Goal: Information Seeking & Learning: Learn about a topic

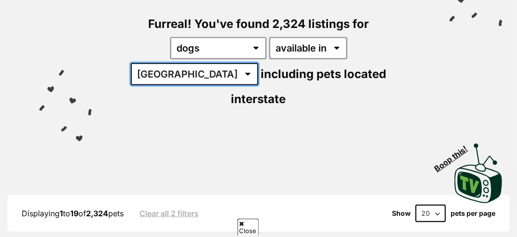
click at [258, 63] on select "Australia ACT NSW NT QLD SA TAS VIC WA" at bounding box center [195, 74] width 128 height 22
select select "VIC"
click at [258, 63] on select "Australia ACT NSW NT QLD SA TAS VIC WA" at bounding box center [195, 74] width 128 height 22
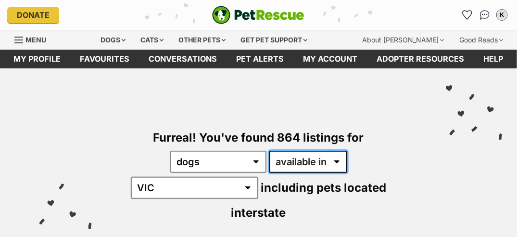
click at [300, 163] on select "available in located in" at bounding box center [308, 162] width 78 height 22
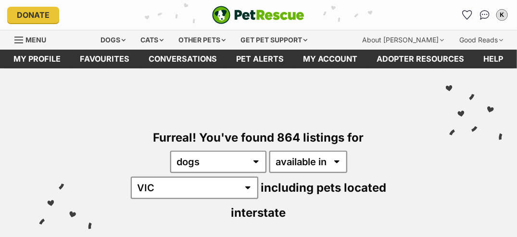
click at [325, 108] on div "Furreal! You've found 864 listings for any type of pet cats dogs other pets ava…" at bounding box center [258, 158] width 488 height 180
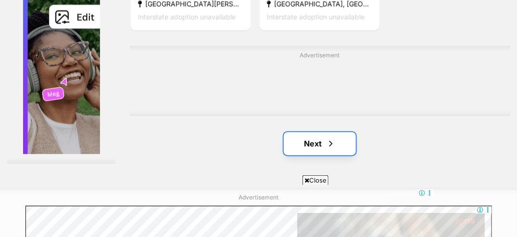
click at [326, 145] on span "Next page" at bounding box center [331, 144] width 10 height 12
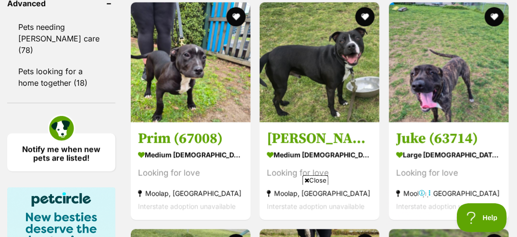
scroll to position [1441, 0]
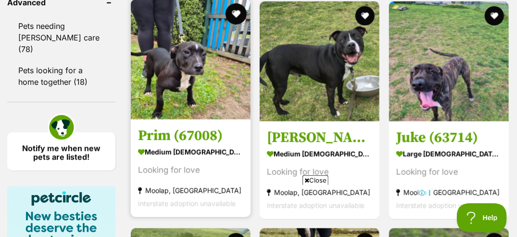
click at [230, 5] on button "favourite" at bounding box center [236, 13] width 21 height 21
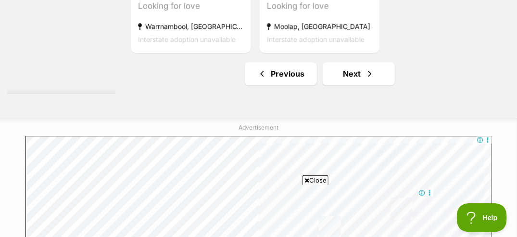
scroll to position [2152, 0]
click at [343, 77] on link "Next" at bounding box center [359, 74] width 72 height 23
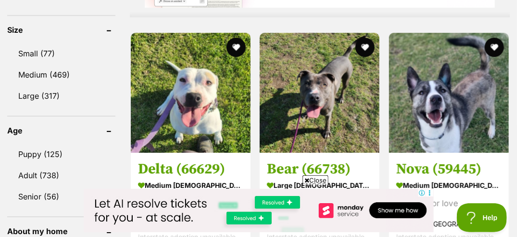
scroll to position [1235, 0]
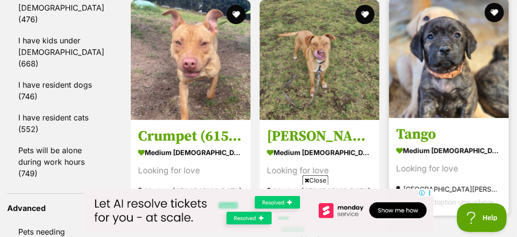
click at [467, 88] on img at bounding box center [449, 58] width 120 height 120
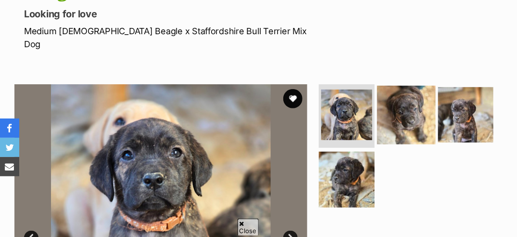
scroll to position [129, 0]
click at [402, 103] on img at bounding box center [406, 115] width 58 height 58
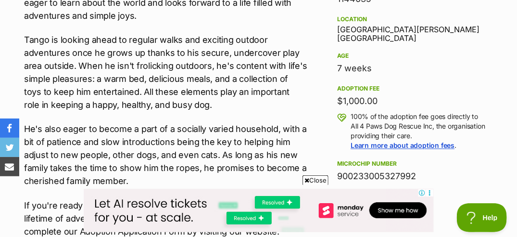
scroll to position [0, 0]
click at [318, 181] on span "Close" at bounding box center [316, 180] width 26 height 10
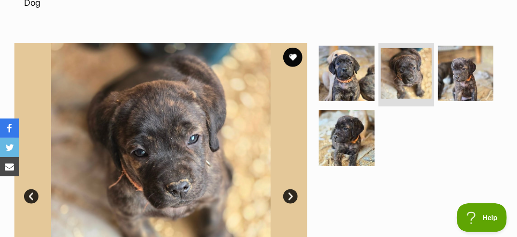
scroll to position [171, 0]
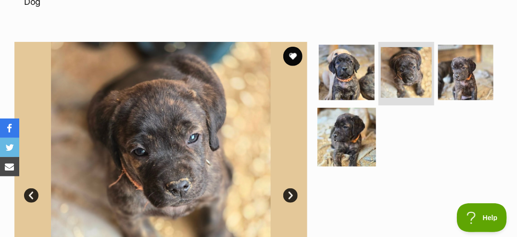
click at [347, 116] on img at bounding box center [347, 137] width 58 height 58
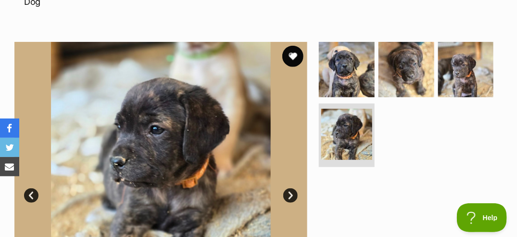
click at [290, 46] on button "favourite" at bounding box center [292, 56] width 21 height 21
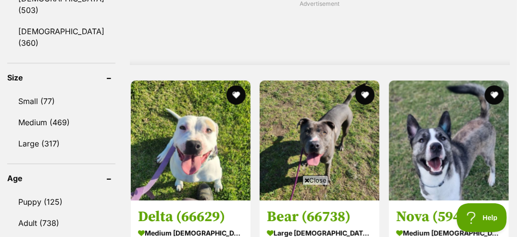
scroll to position [1034, 0]
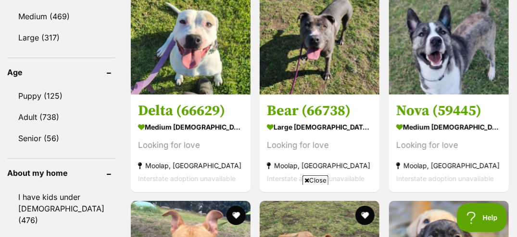
click at [322, 178] on span "Close" at bounding box center [316, 180] width 26 height 10
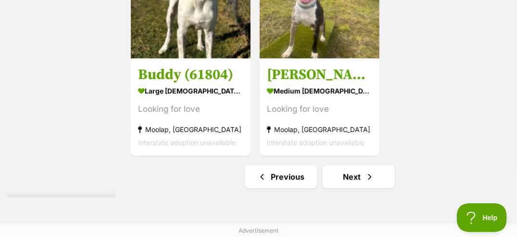
scroll to position [2165, 0]
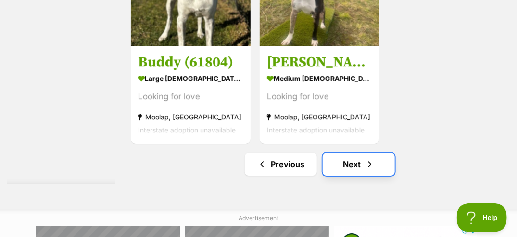
click at [341, 164] on link "Next" at bounding box center [359, 164] width 72 height 23
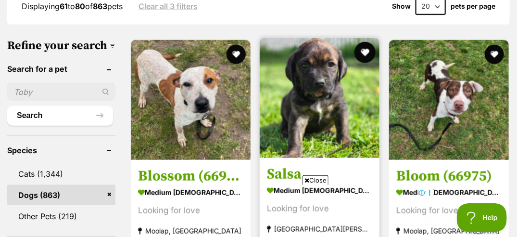
click at [363, 42] on button "favourite" at bounding box center [365, 52] width 21 height 21
click at [333, 95] on img at bounding box center [320, 98] width 120 height 120
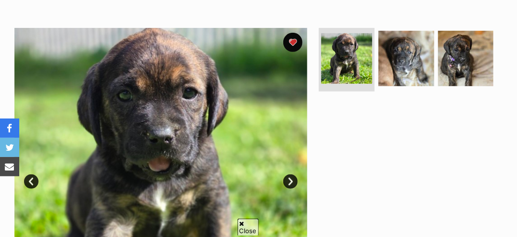
click at [289, 174] on link "Next" at bounding box center [290, 181] width 14 height 14
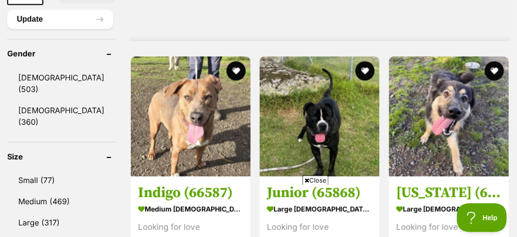
click at [320, 180] on span "Close" at bounding box center [316, 180] width 26 height 10
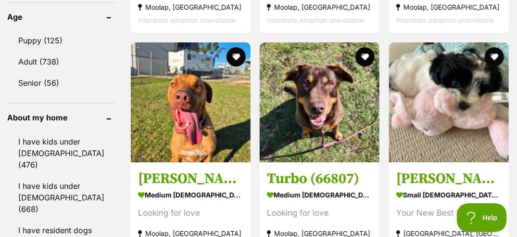
scroll to position [1092, 0]
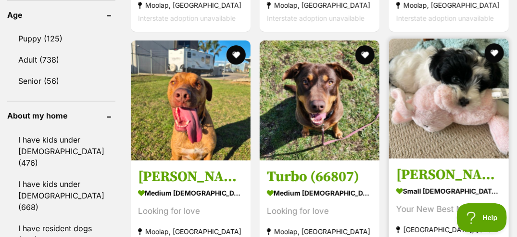
click at [453, 121] on img at bounding box center [449, 98] width 120 height 120
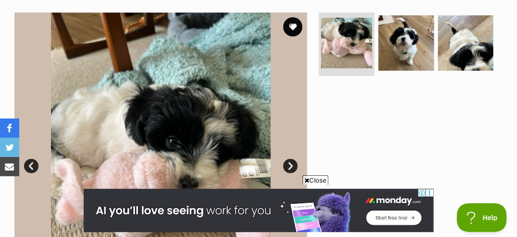
scroll to position [189, 0]
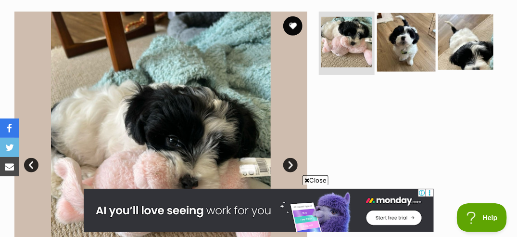
click at [385, 58] on img at bounding box center [406, 42] width 58 height 58
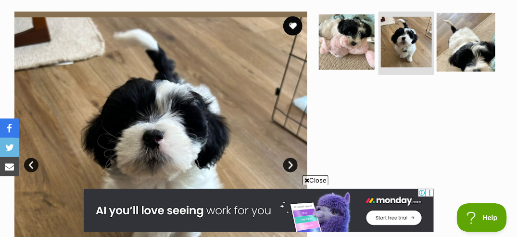
click at [446, 41] on img at bounding box center [466, 42] width 58 height 58
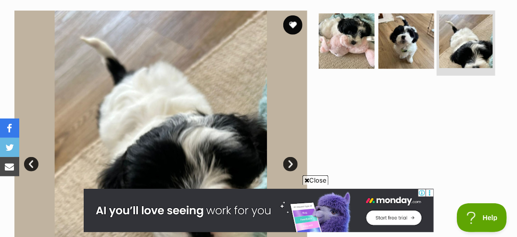
scroll to position [190, 0]
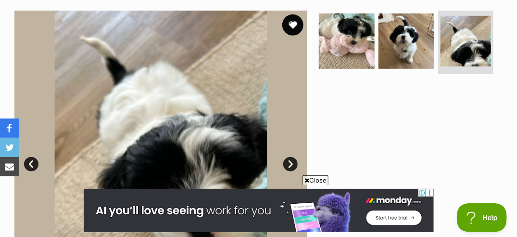
click at [293, 21] on button "favourite" at bounding box center [292, 24] width 21 height 21
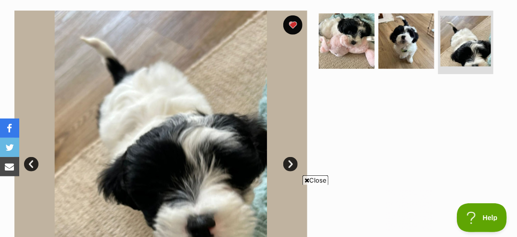
scroll to position [0, 0]
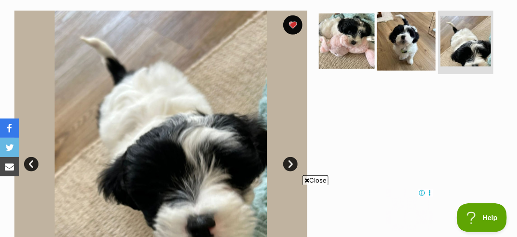
click at [418, 49] on img at bounding box center [406, 41] width 58 height 58
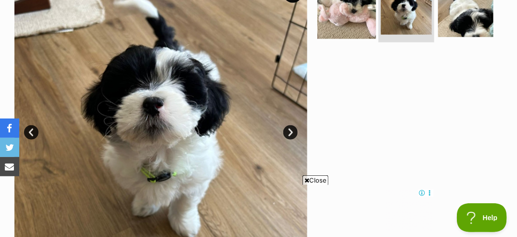
scroll to position [224, 0]
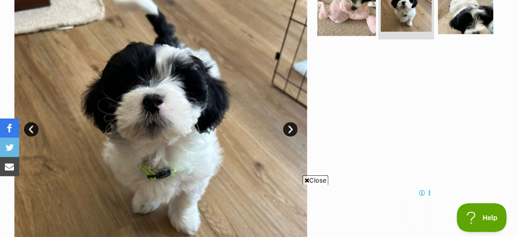
click at [358, 23] on img at bounding box center [347, 6] width 58 height 58
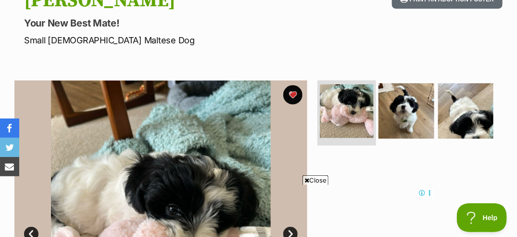
scroll to position [115, 0]
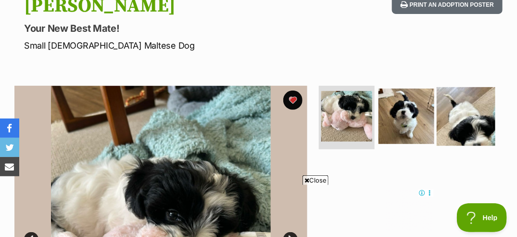
click at [470, 110] on img at bounding box center [466, 116] width 58 height 58
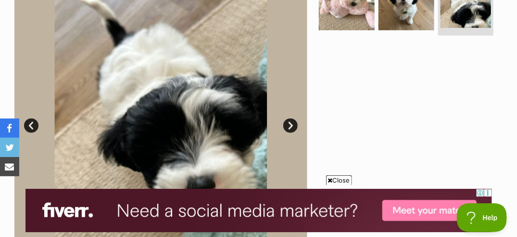
scroll to position [226, 0]
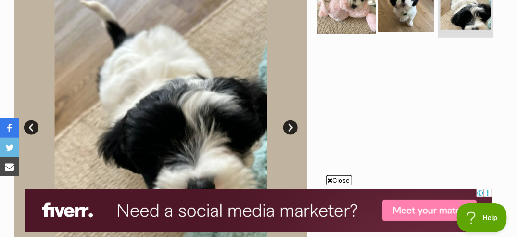
click at [346, 19] on img at bounding box center [347, 4] width 58 height 58
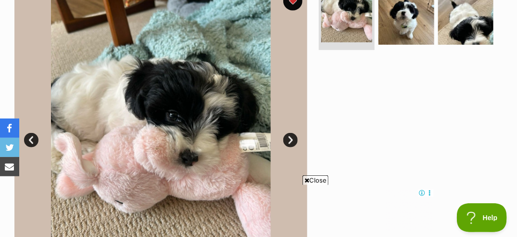
scroll to position [0, 0]
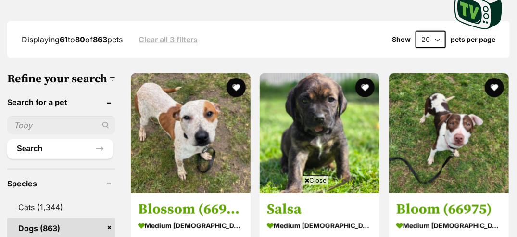
scroll to position [318, 0]
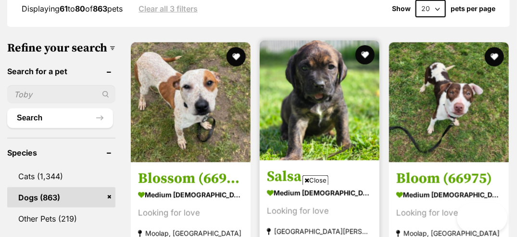
click at [315, 97] on img at bounding box center [320, 100] width 120 height 120
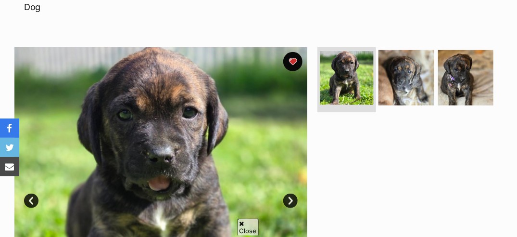
click at [348, 63] on img at bounding box center [346, 77] width 53 height 53
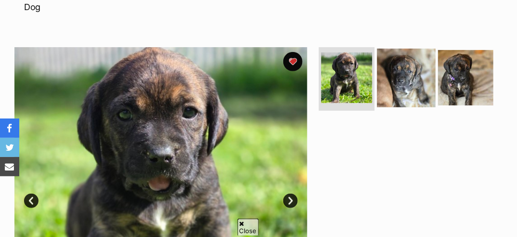
click at [404, 56] on img at bounding box center [406, 78] width 58 height 58
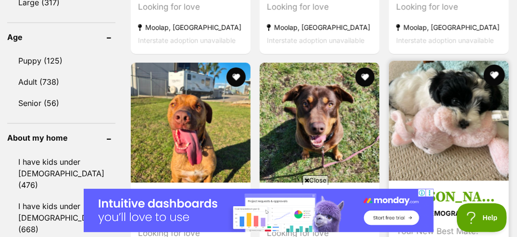
click at [493, 64] on button "favourite" at bounding box center [494, 74] width 21 height 21
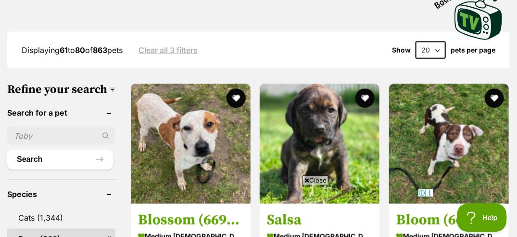
scroll to position [277, 0]
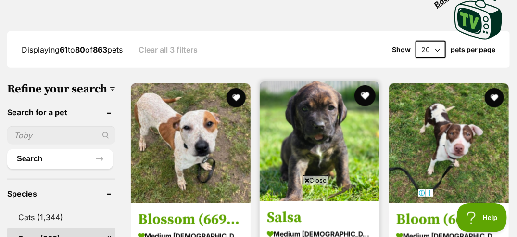
click at [361, 85] on button "favourite" at bounding box center [365, 95] width 21 height 21
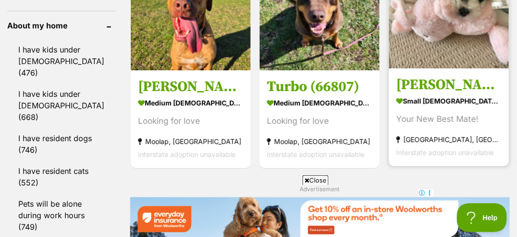
scroll to position [0, 0]
click at [427, 50] on img at bounding box center [449, 9] width 120 height 120
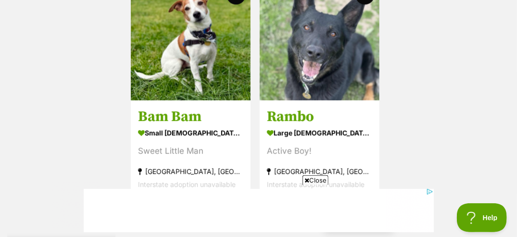
click at [358, 207] on link "Next" at bounding box center [359, 218] width 72 height 23
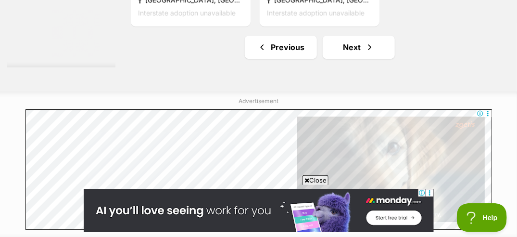
scroll to position [2181, 0]
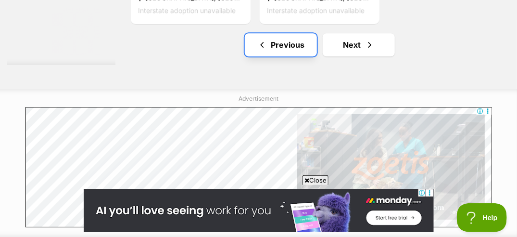
click at [275, 51] on link "Previous" at bounding box center [281, 44] width 72 height 23
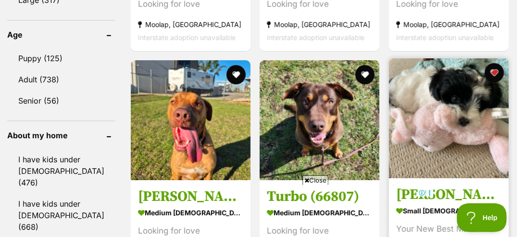
click at [437, 128] on img at bounding box center [449, 118] width 120 height 120
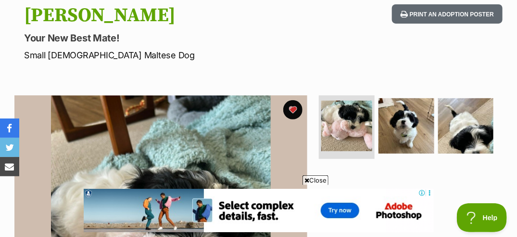
scroll to position [105, 0]
click at [317, 178] on span "Close" at bounding box center [316, 180] width 26 height 10
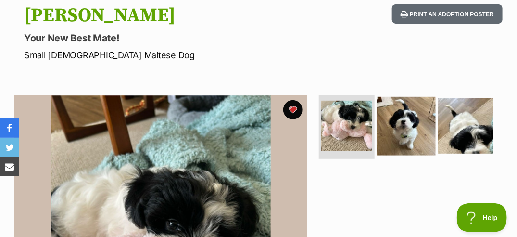
click at [400, 131] on img at bounding box center [406, 126] width 58 height 58
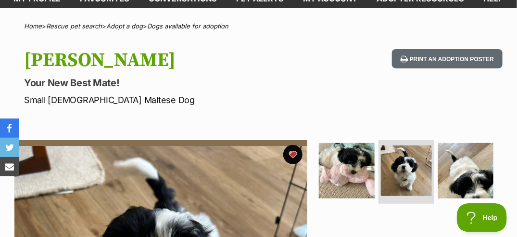
scroll to position [47, 0]
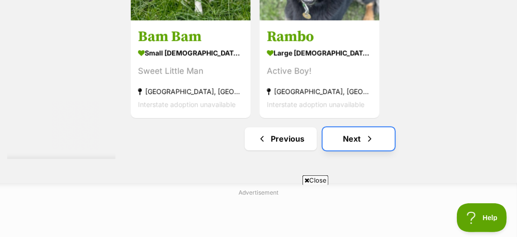
click at [370, 140] on link "Next" at bounding box center [359, 138] width 72 height 23
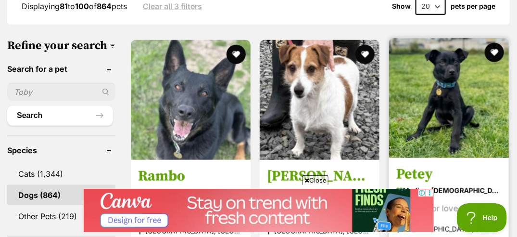
click at [456, 74] on img at bounding box center [449, 98] width 120 height 120
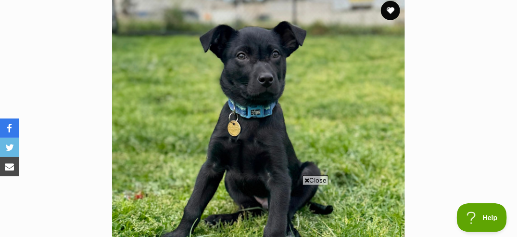
scroll to position [195, 0]
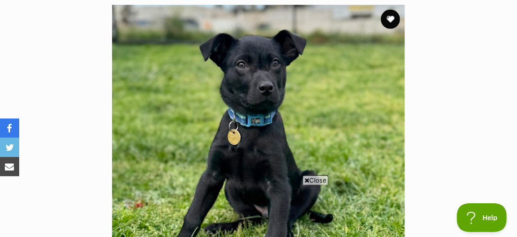
click at [372, 111] on img at bounding box center [258, 151] width 293 height 293
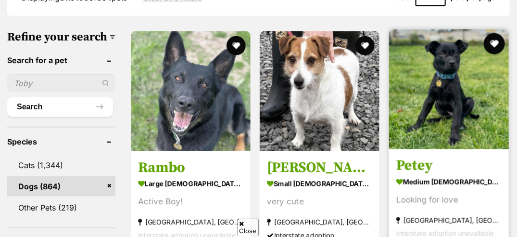
scroll to position [329, 0]
click at [496, 33] on button "favourite" at bounding box center [494, 43] width 21 height 21
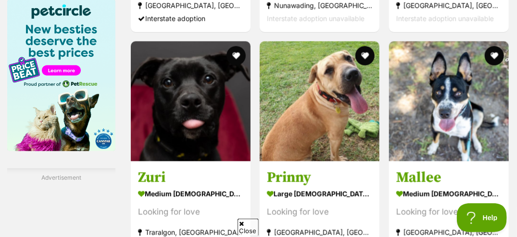
scroll to position [1625, 0]
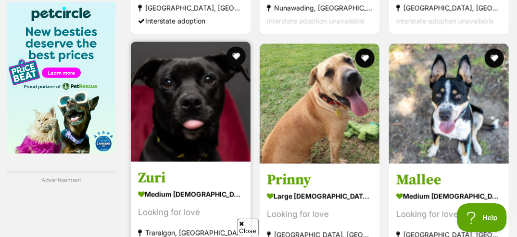
click at [209, 115] on img at bounding box center [191, 102] width 120 height 120
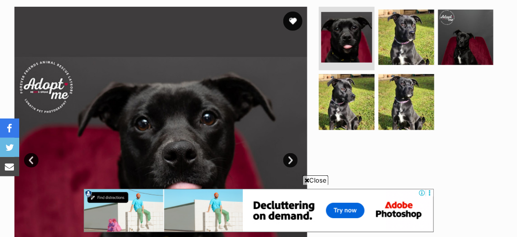
scroll to position [193, 0]
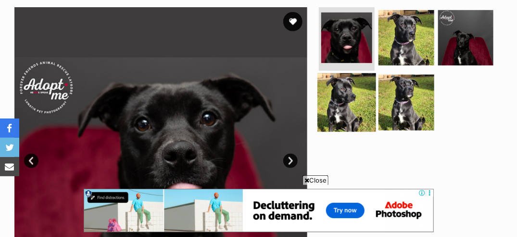
click at [339, 89] on img at bounding box center [347, 102] width 58 height 58
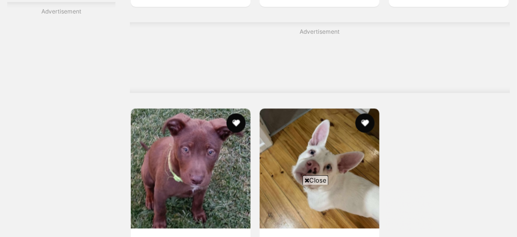
scroll to position [1947, 0]
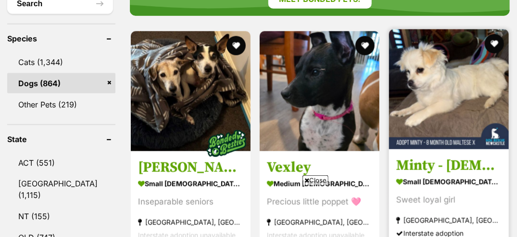
click at [433, 46] on img at bounding box center [449, 89] width 120 height 120
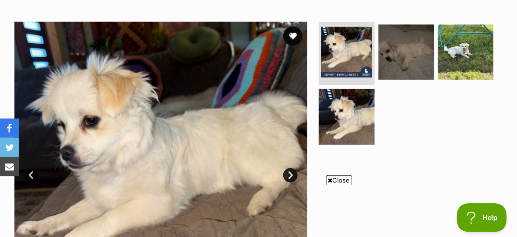
scroll to position [238, 0]
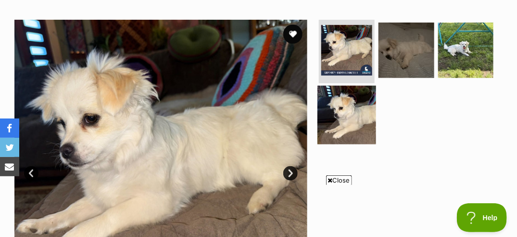
click at [357, 86] on img at bounding box center [347, 115] width 58 height 58
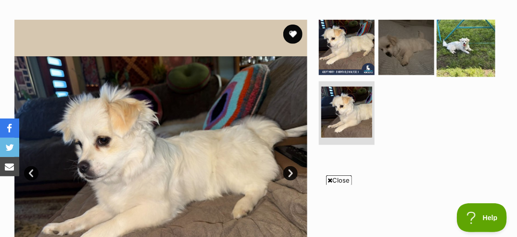
click at [472, 18] on img at bounding box center [466, 47] width 58 height 58
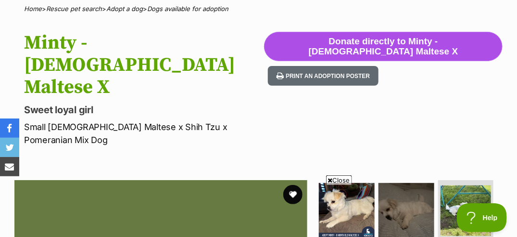
scroll to position [89, 0]
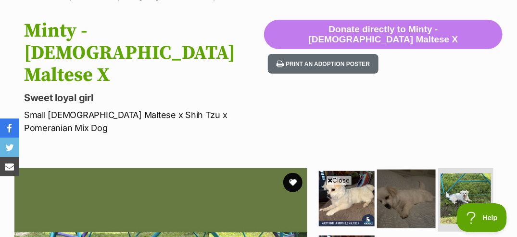
click at [403, 169] on img at bounding box center [406, 198] width 58 height 58
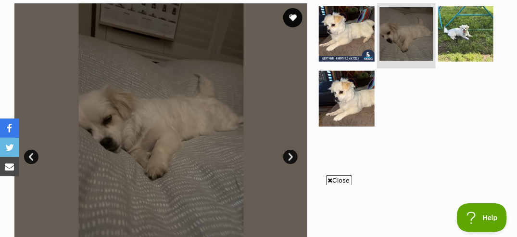
scroll to position [253, 0]
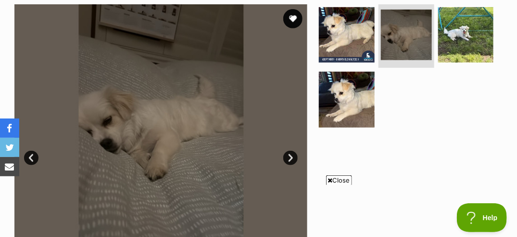
drag, startPoint x: 7, startPoint y: 14, endPoint x: 189, endPoint y: 127, distance: 213.6
click at [189, 127] on section "Available 2 of 4 images 2 of 4 images 2 of 4 images 2 of 4 images Next Prev 1 2…" at bounding box center [258, 143] width 517 height 307
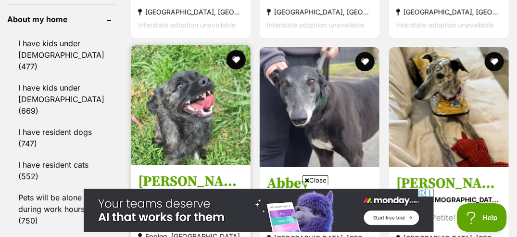
click at [193, 120] on img at bounding box center [191, 105] width 120 height 120
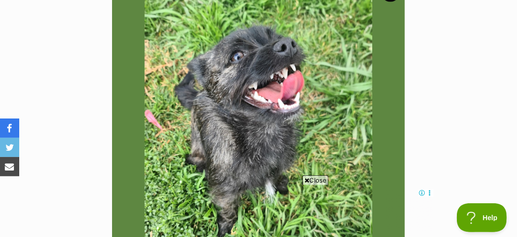
scroll to position [223, 0]
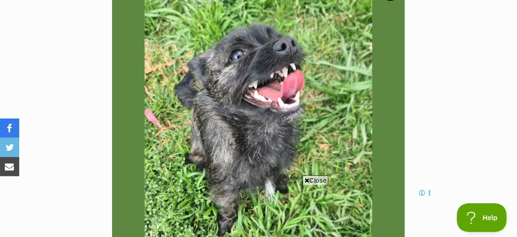
click at [320, 181] on span "Close" at bounding box center [316, 180] width 26 height 10
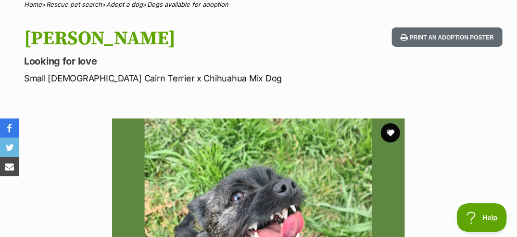
scroll to position [80, 0]
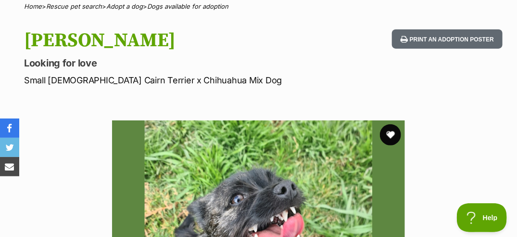
click at [393, 133] on button "favourite" at bounding box center [390, 134] width 21 height 21
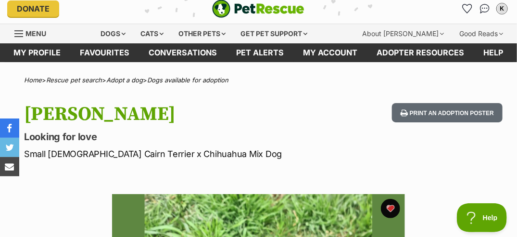
scroll to position [4, 0]
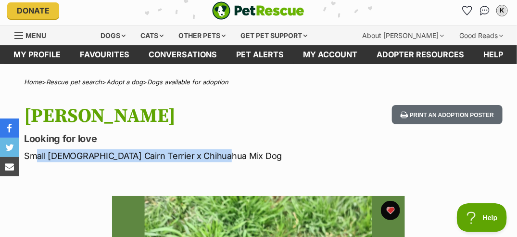
drag, startPoint x: 27, startPoint y: 155, endPoint x: 228, endPoint y: 155, distance: 200.2
click at [228, 155] on p "Small Female Cairn Terrier x Chihuahua Mix Dog" at bounding box center [170, 155] width 293 height 13
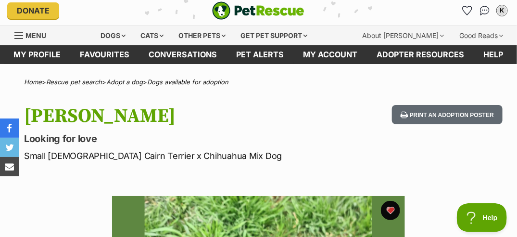
click at [80, 122] on h1 "Saoirse" at bounding box center [170, 116] width 293 height 22
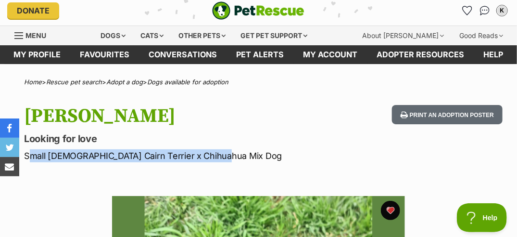
drag, startPoint x: 25, startPoint y: 153, endPoint x: 219, endPoint y: 155, distance: 194.4
click at [219, 155] on p "Small Female Cairn Terrier x Chihuahua Mix Dog" at bounding box center [170, 155] width 293 height 13
copy p "Small Female Cairn Terrier x Chihuahua Mix Dog"
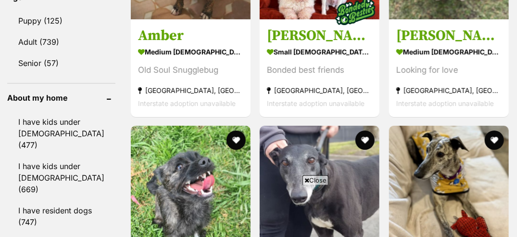
scroll to position [1270, 0]
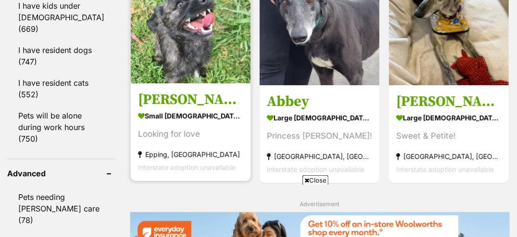
click at [199, 50] on img at bounding box center [191, 23] width 120 height 120
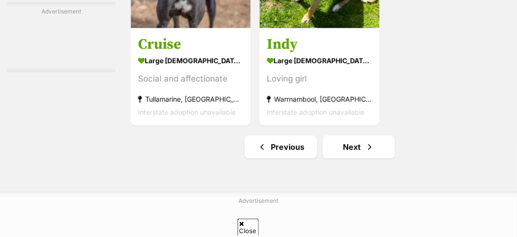
scroll to position [2182, 0]
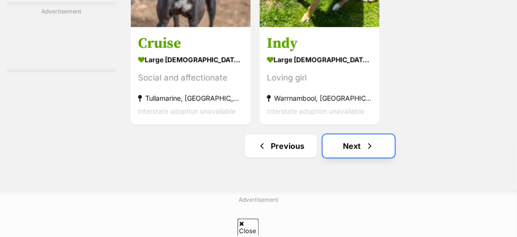
click at [340, 147] on link "Next" at bounding box center [359, 145] width 72 height 23
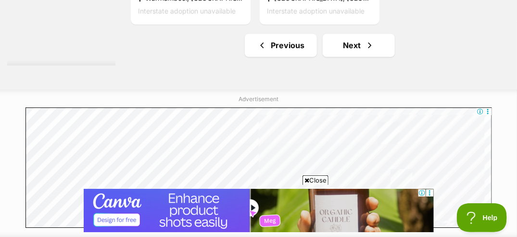
scroll to position [2181, 0]
click at [367, 51] on span "Next page" at bounding box center [370, 45] width 10 height 12
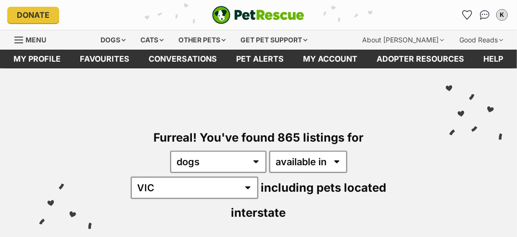
drag, startPoint x: 0, startPoint y: 0, endPoint x: 455, endPoint y: 119, distance: 470.1
click at [455, 119] on div "Furreal! You've found 865 listings for any type of pet cats dogs other pets ava…" at bounding box center [258, 158] width 488 height 180
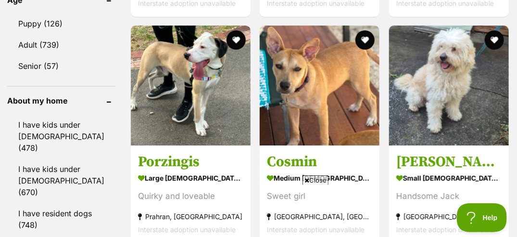
scroll to position [1106, 0]
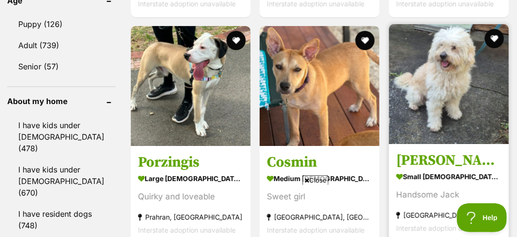
click at [460, 106] on img at bounding box center [449, 84] width 120 height 120
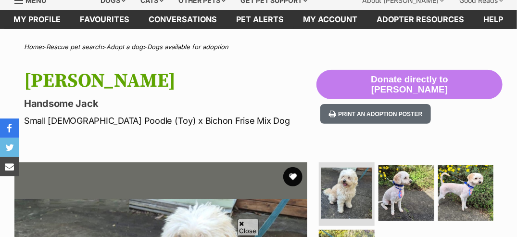
scroll to position [40, 0]
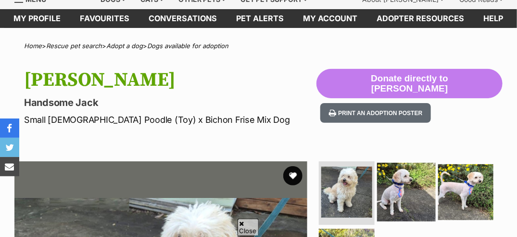
click at [414, 194] on img at bounding box center [406, 192] width 58 height 58
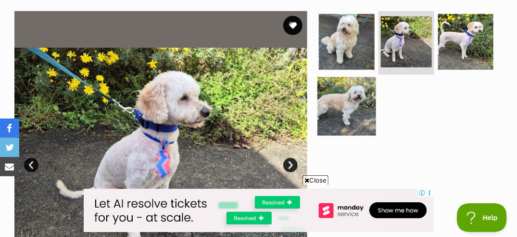
scroll to position [0, 0]
click at [352, 94] on img at bounding box center [347, 106] width 58 height 58
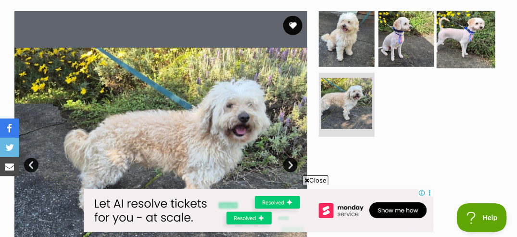
click at [473, 39] on img at bounding box center [466, 39] width 58 height 58
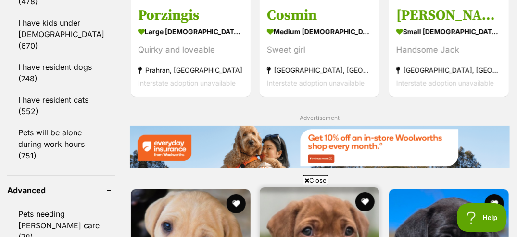
scroll to position [1288, 0]
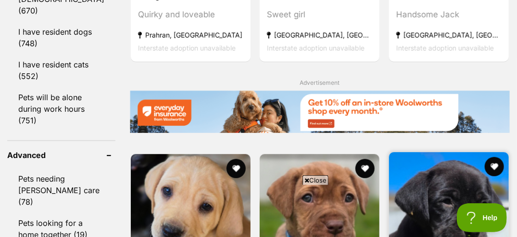
click at [430, 152] on img at bounding box center [449, 212] width 120 height 120
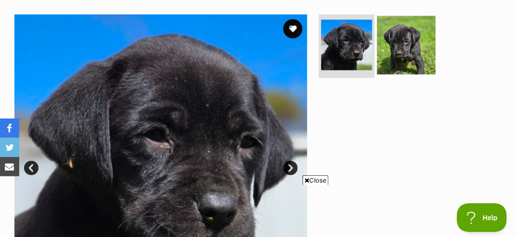
click at [414, 27] on img at bounding box center [406, 45] width 58 height 58
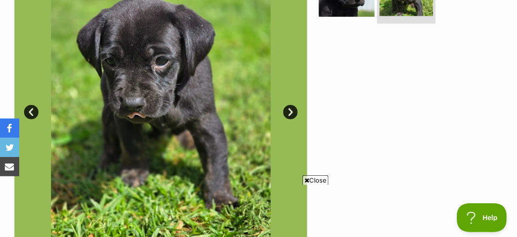
scroll to position [253, 0]
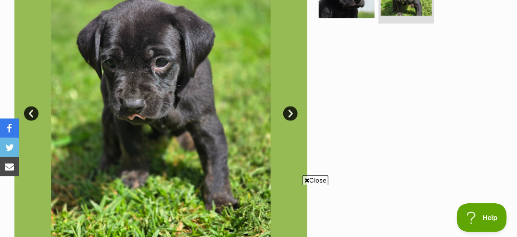
click at [319, 179] on span "Close" at bounding box center [316, 180] width 26 height 10
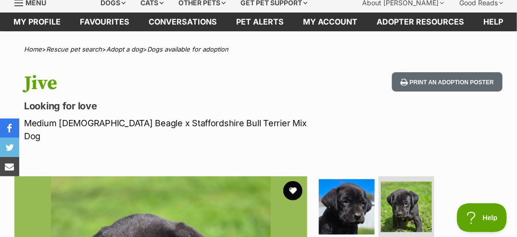
scroll to position [38, 0]
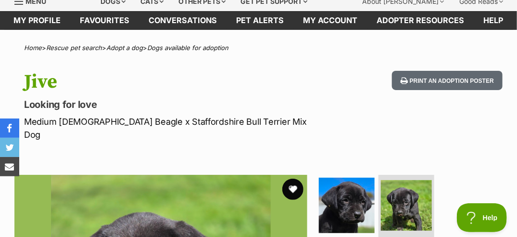
click at [293, 180] on button "favourite" at bounding box center [292, 189] width 21 height 21
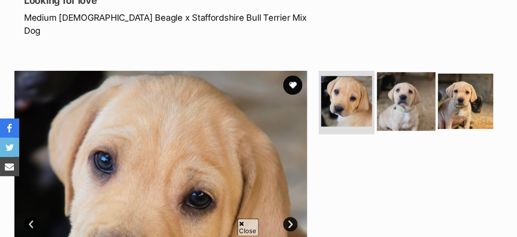
scroll to position [142, 0]
click at [414, 86] on img at bounding box center [406, 101] width 58 height 58
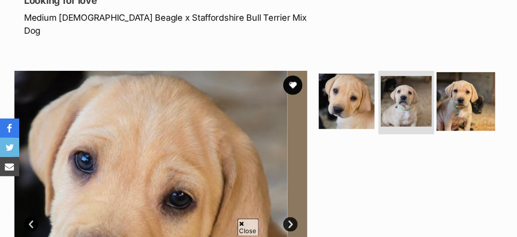
scroll to position [0, 0]
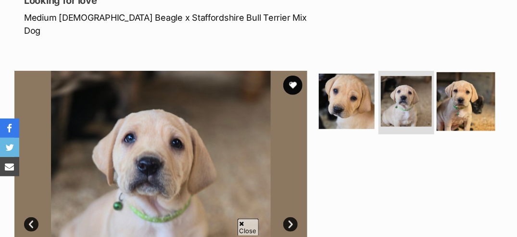
click at [478, 80] on img at bounding box center [466, 101] width 58 height 58
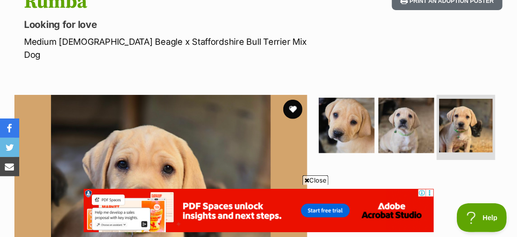
scroll to position [99, 0]
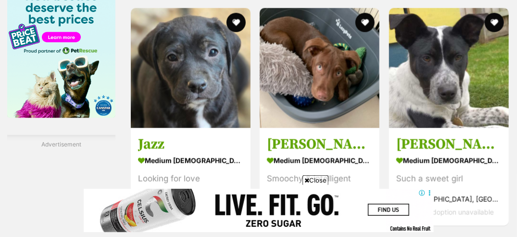
scroll to position [1661, 0]
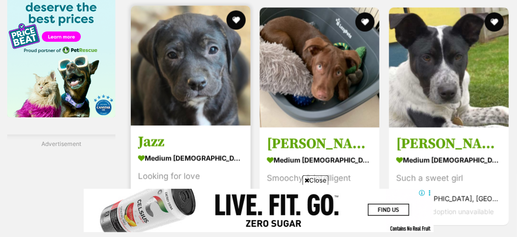
click at [169, 61] on img at bounding box center [191, 66] width 120 height 120
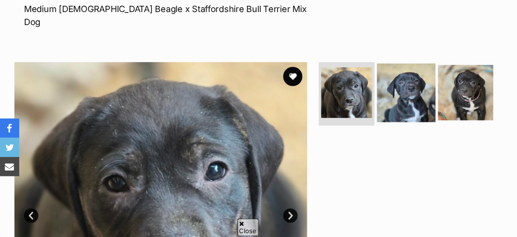
click at [428, 81] on img at bounding box center [406, 93] width 58 height 58
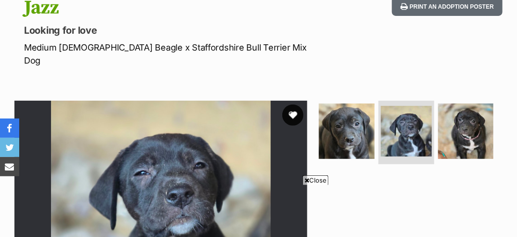
click at [291, 104] on button "favourite" at bounding box center [292, 114] width 21 height 21
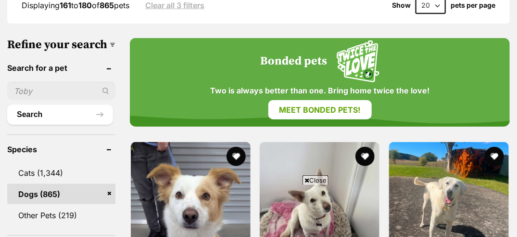
scroll to position [328, 0]
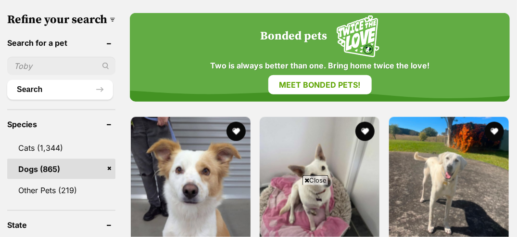
scroll to position [344, 0]
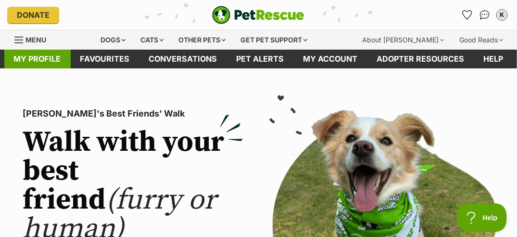
click at [43, 57] on link "My profile" at bounding box center [37, 59] width 66 height 19
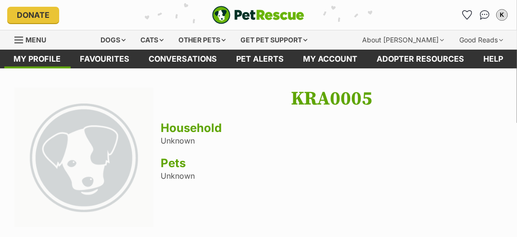
click at [37, 39] on span "Menu" at bounding box center [36, 40] width 21 height 8
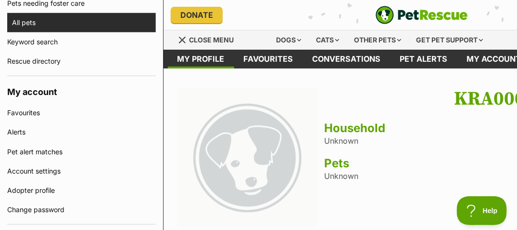
scroll to position [245, 0]
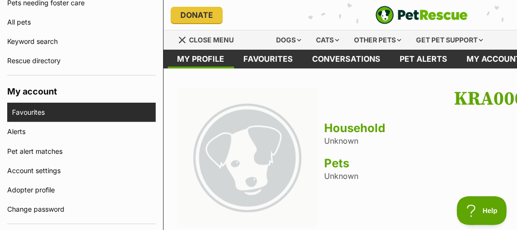
click at [58, 113] on link "Favourites" at bounding box center [84, 111] width 144 height 19
